Goal: Register for event/course

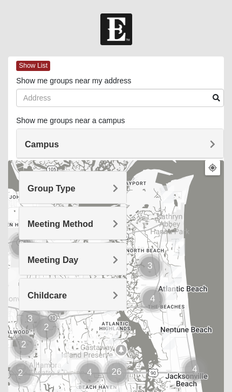
click at [104, 191] on h4 "Group Type" at bounding box center [72, 189] width 90 height 10
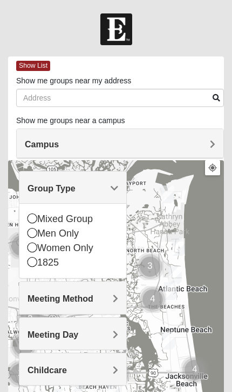
click at [39, 215] on div "Mixed Group" at bounding box center [72, 219] width 90 height 15
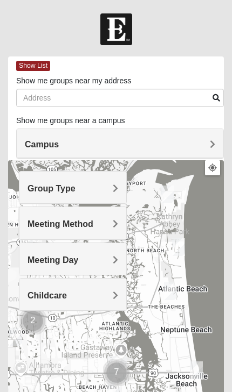
click at [103, 261] on h4 "Meeting Day" at bounding box center [72, 260] width 90 height 10
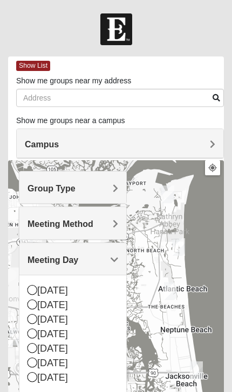
click at [43, 319] on div "[DATE]" at bounding box center [72, 320] width 90 height 15
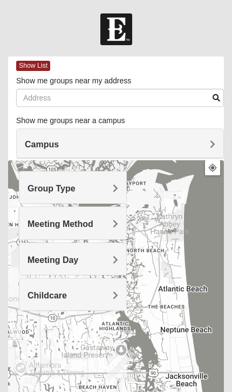
click at [101, 219] on h4 "Meeting Method" at bounding box center [72, 224] width 90 height 10
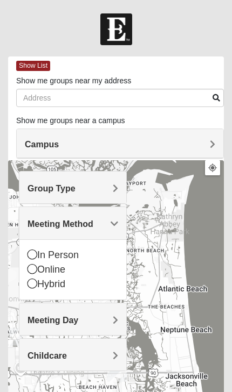
click at [37, 251] on div "In Person" at bounding box center [72, 255] width 90 height 15
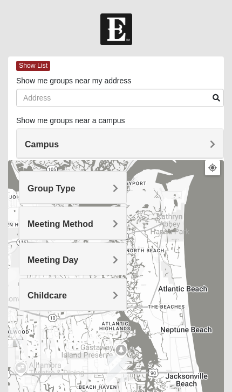
click at [200, 145] on h4 "Campus" at bounding box center [120, 144] width 190 height 10
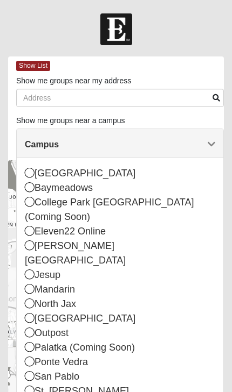
click at [37, 185] on div "Baymeadows" at bounding box center [120, 188] width 190 height 15
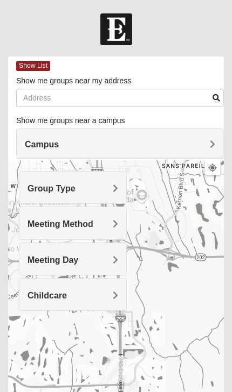
click at [37, 61] on span "Show List" at bounding box center [33, 66] width 34 height 10
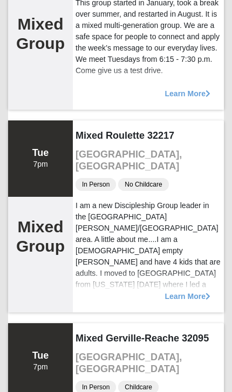
scroll to position [3651, 0]
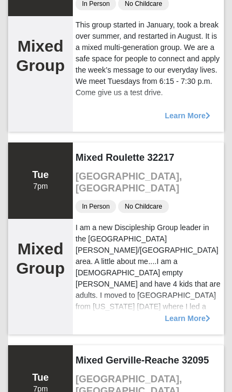
click at [65, 208] on div "Tue 7pm" at bounding box center [40, 181] width 65 height 77
click at [58, 211] on div "Tue 7pm" at bounding box center [40, 181] width 65 height 77
click at [194, 313] on span "Learn More" at bounding box center [187, 313] width 45 height 0
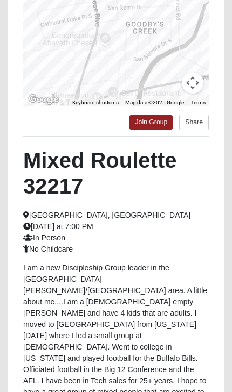
scroll to position [223, 0]
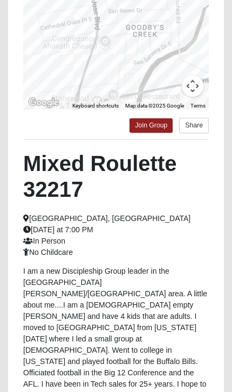
click at [151, 122] on link "Join Group" at bounding box center [150, 125] width 43 height 15
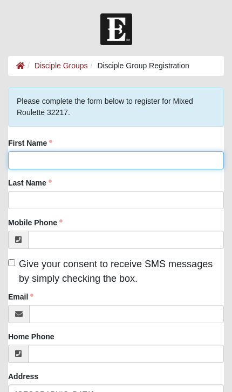
click at [136, 160] on input "First Name" at bounding box center [115, 160] width 215 height 18
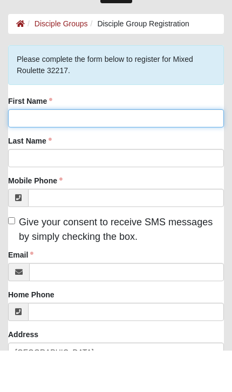
type input "[PERSON_NAME]"
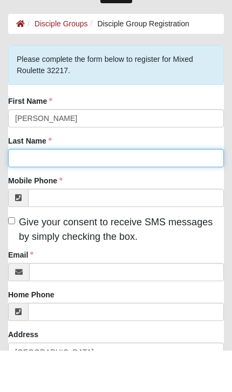
type input "Vogelweid"
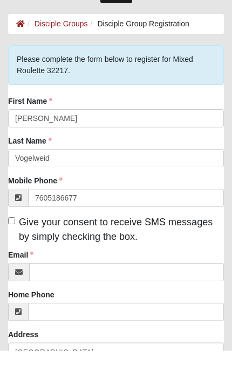
type input "(760) 518-6677"
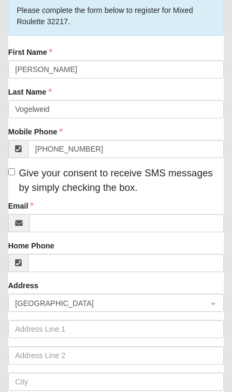
scroll to position [92, 0]
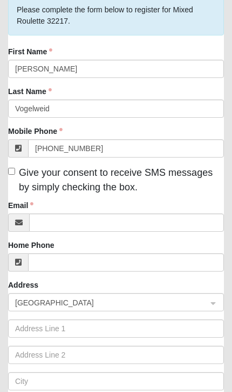
click at [15, 174] on input "Give your consent to receive SMS messages by simply checking the box." at bounding box center [11, 171] width 7 height 7
checkbox input "true"
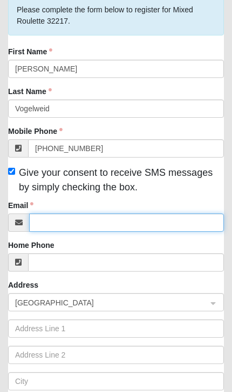
click at [122, 225] on input "Email" at bounding box center [126, 223] width 194 height 18
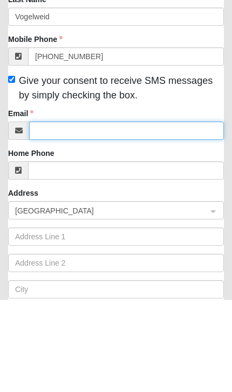
type input "cindyvogelweid@yahoo.com"
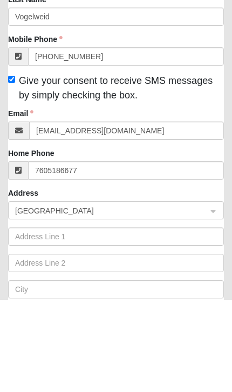
type input "(760) 518-6677"
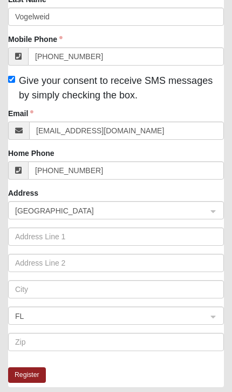
click at [79, 204] on input "search" at bounding box center [112, 210] width 195 height 16
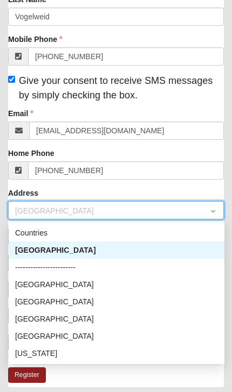
click at [88, 251] on div "United States" at bounding box center [116, 250] width 202 height 12
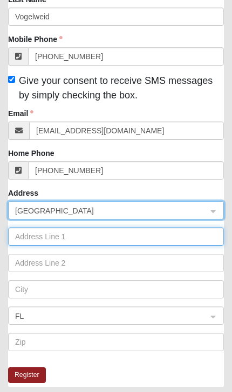
click at [110, 238] on input "text" at bounding box center [115, 237] width 215 height 18
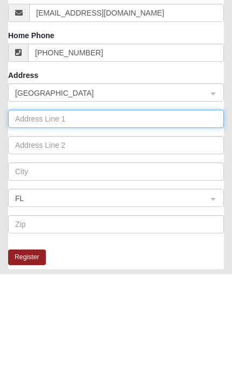
type input "13132 Rivergate Trl E"
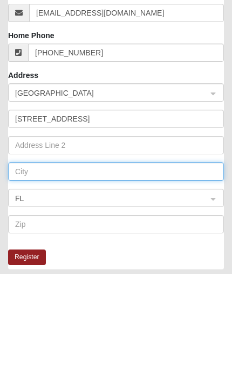
type input "Jacksonville"
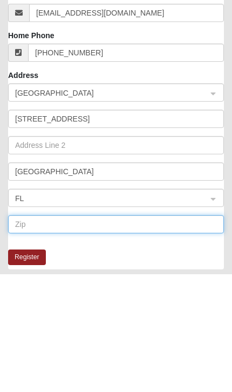
type input "32223"
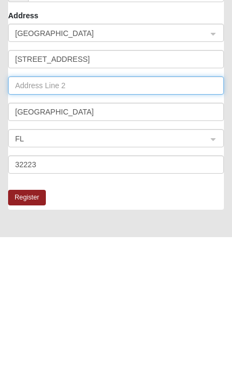
scroll to position [217, 0]
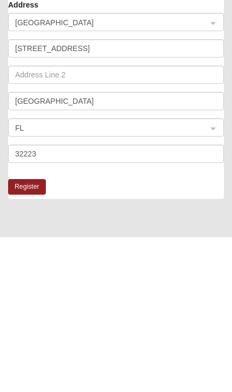
click at [35, 334] on button "Register" at bounding box center [27, 342] width 38 height 16
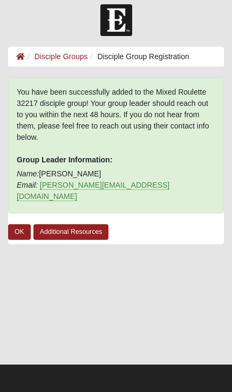
scroll to position [0, 0]
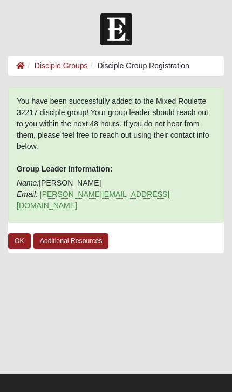
click at [23, 234] on link "OK" at bounding box center [19, 242] width 23 height 16
